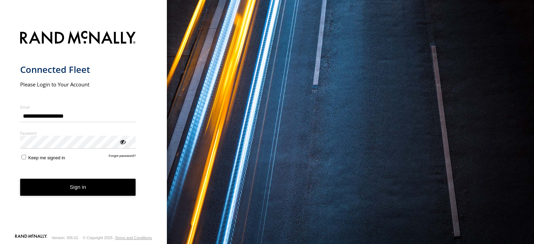
click at [87, 185] on button "Sign in" at bounding box center [78, 187] width 116 height 17
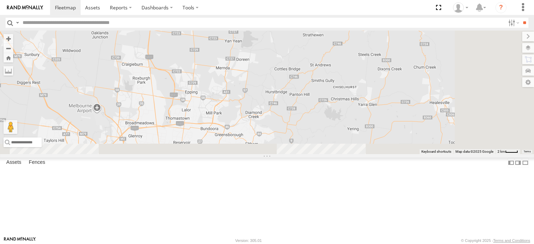
drag, startPoint x: 459, startPoint y: 210, endPoint x: 362, endPoint y: 77, distance: 165.0
click at [356, 69] on div "[PERSON_NAME] FRR [PERSON_NAME] UD" at bounding box center [267, 93] width 534 height 124
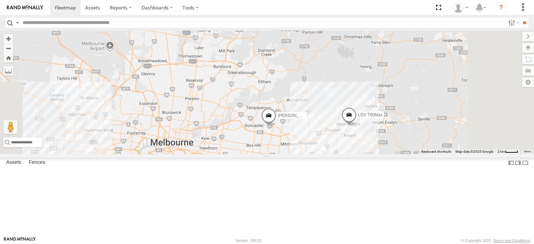
drag, startPoint x: 372, startPoint y: 176, endPoint x: 394, endPoint y: 66, distance: 112.0
click at [392, 65] on div "[PERSON_NAME] FRR [PERSON_NAME] UD LDV T60Max" at bounding box center [267, 93] width 534 height 124
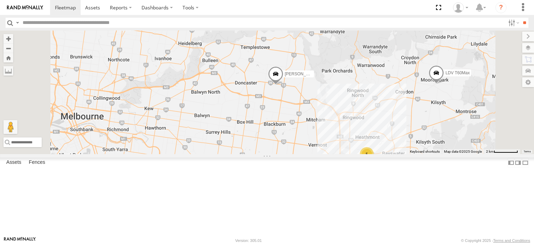
drag, startPoint x: 369, startPoint y: 128, endPoint x: 381, endPoint y: 141, distance: 18.2
click at [381, 142] on div "[PERSON_NAME] FRR [PERSON_NAME] UD LDV T60Max 5" at bounding box center [267, 93] width 534 height 124
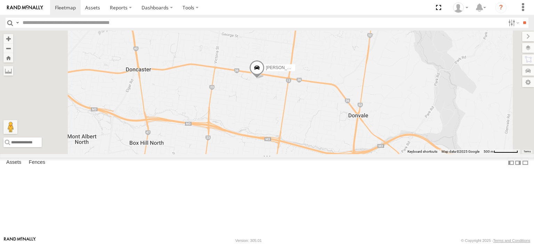
drag, startPoint x: 337, startPoint y: 137, endPoint x: 359, endPoint y: 135, distance: 21.7
click at [359, 135] on div "[PERSON_NAME] FRR [PERSON_NAME] UD LDV T60Max" at bounding box center [267, 93] width 534 height 124
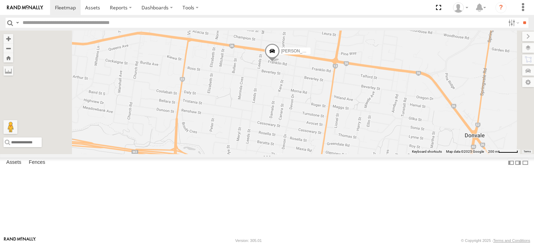
drag, startPoint x: 327, startPoint y: 129, endPoint x: 353, endPoint y: 114, distance: 29.8
click at [353, 114] on div "[PERSON_NAME] FRR [PERSON_NAME] UD LDV T60Max" at bounding box center [267, 93] width 534 height 124
